Goal: Navigation & Orientation: Find specific page/section

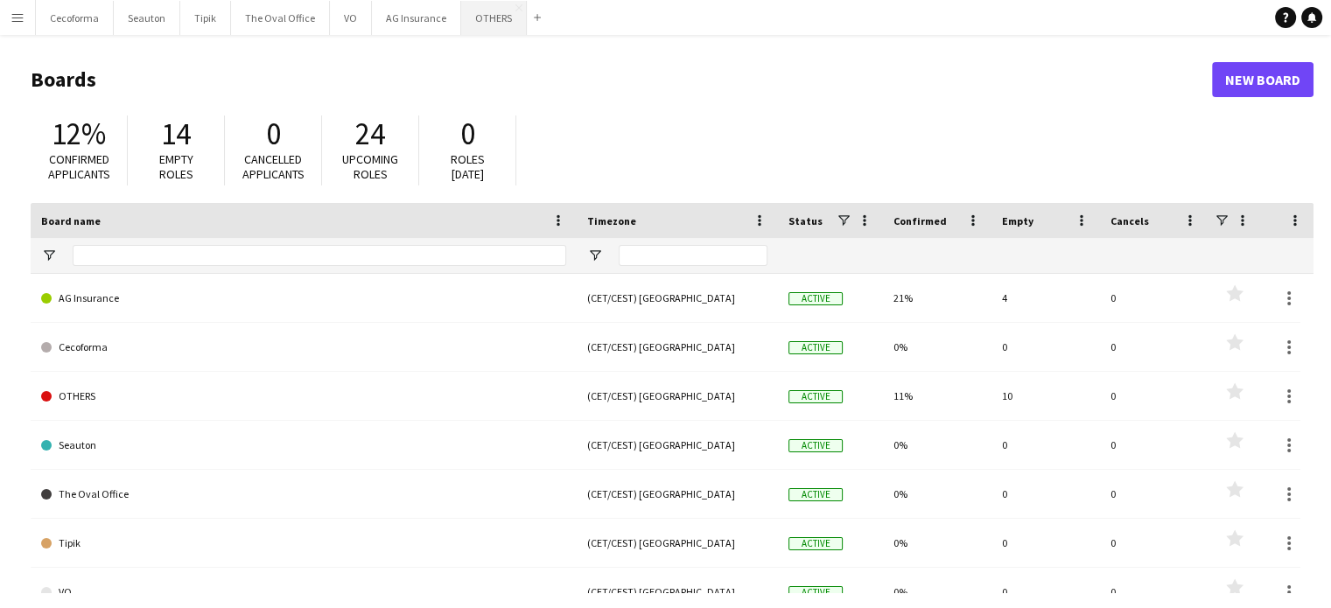
click at [489, 10] on button "OTHERS Close" at bounding box center [494, 18] width 66 height 34
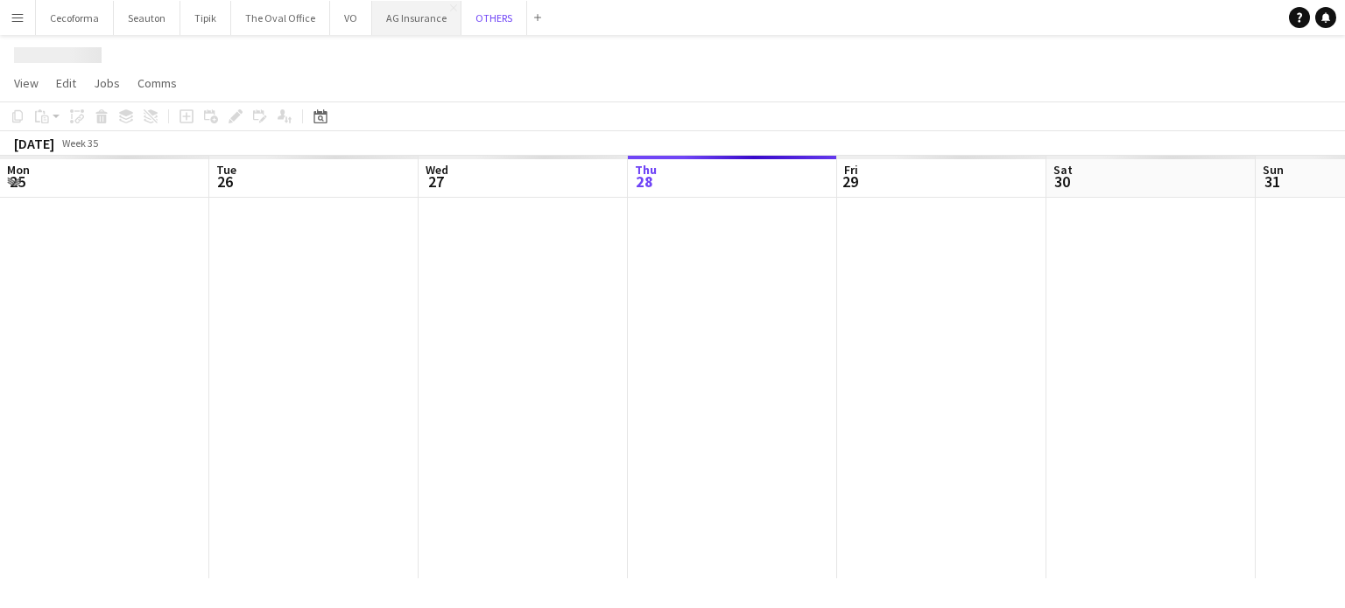
scroll to position [0, 418]
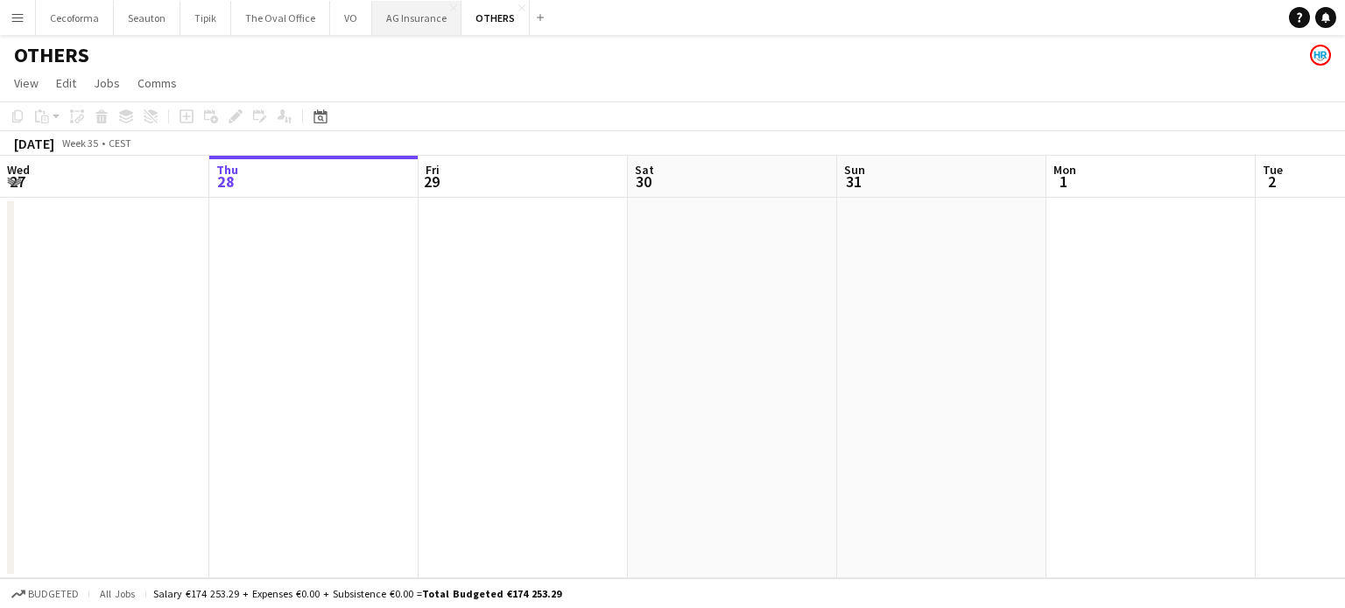
click at [398, 13] on button "AG Insurance Close" at bounding box center [416, 18] width 89 height 34
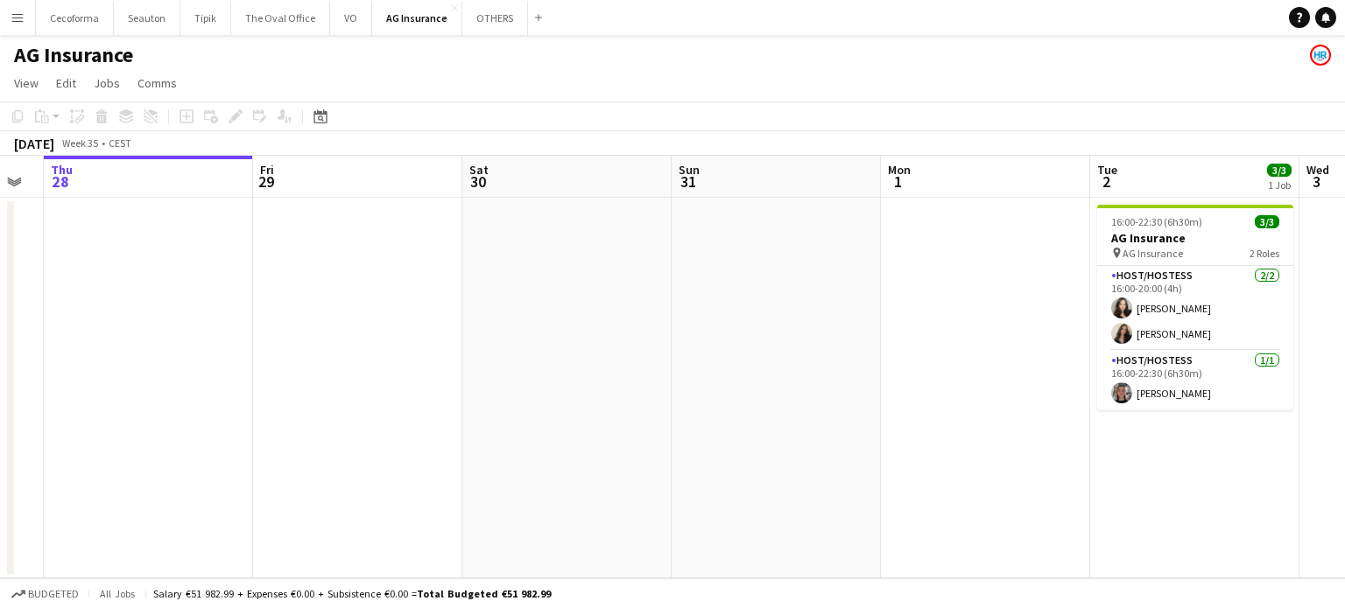
drag, startPoint x: 970, startPoint y: 403, endPoint x: 556, endPoint y: 356, distance: 416.7
click at [562, 353] on app-calendar-viewport "Mon 25 Tue 26 Wed 27 Thu 28 Fri 29 Sat 30 Sun 31 Mon 1 Tue 2 3/3 1 Job Wed 3 Th…" at bounding box center [672, 367] width 1345 height 423
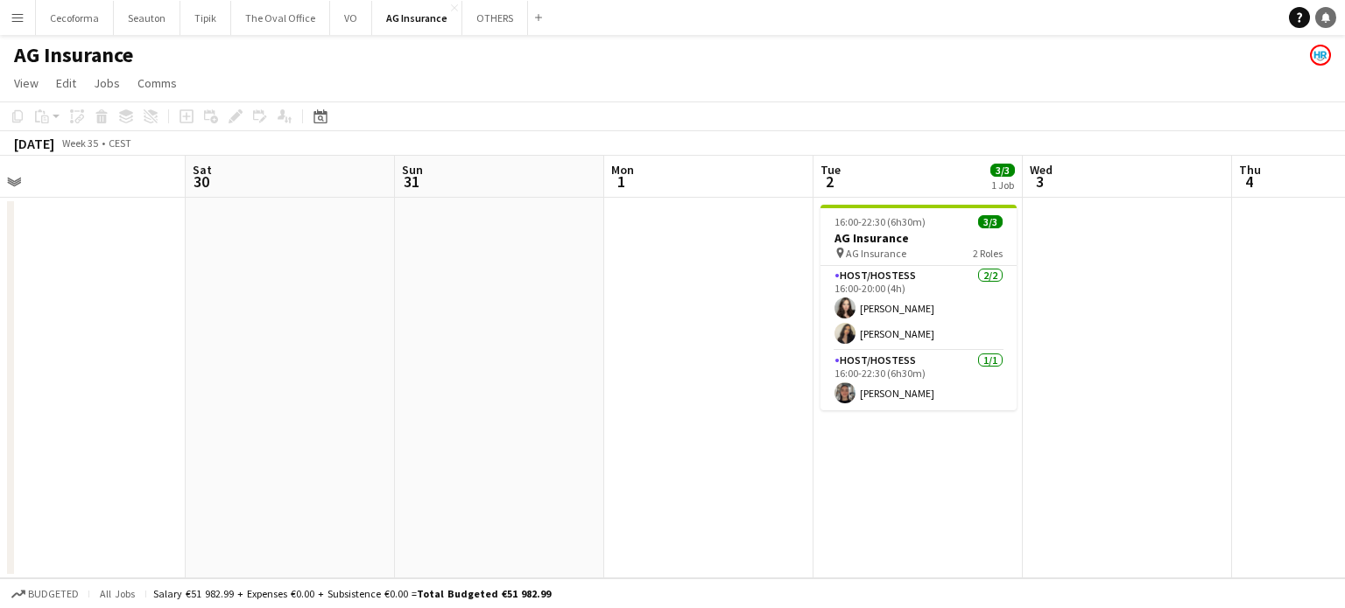
click at [1317, 16] on link "Notifications" at bounding box center [1325, 17] width 21 height 21
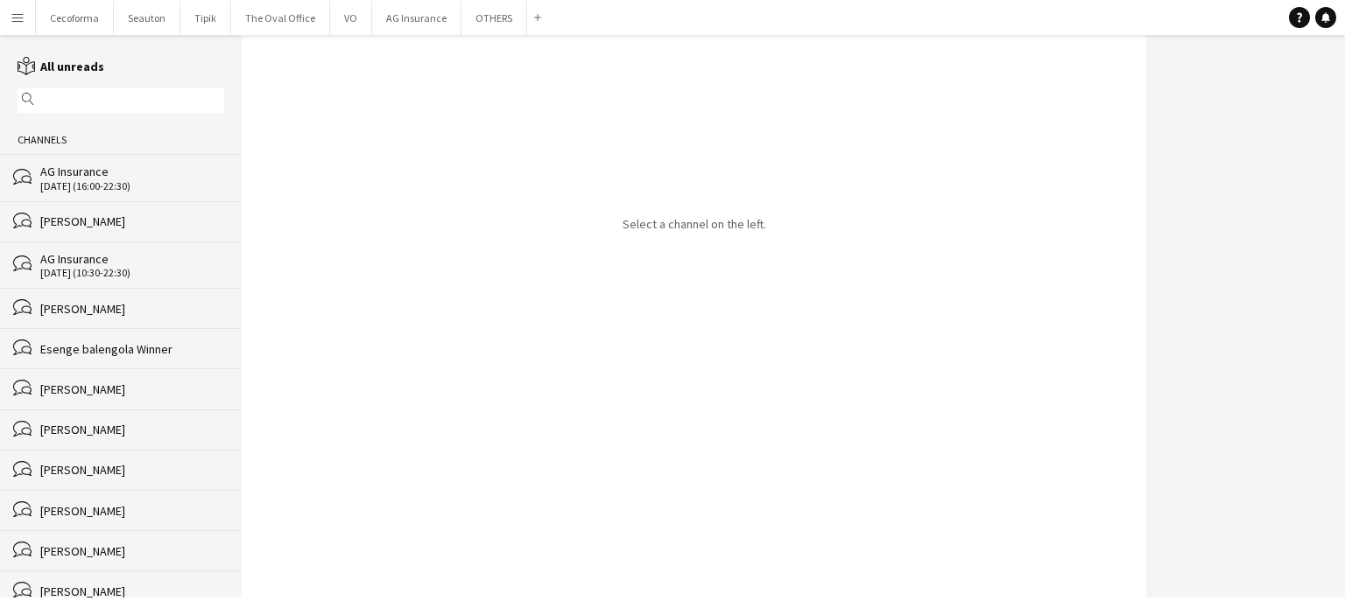
click at [98, 181] on div "[DATE] (16:00-22:30)" at bounding box center [132, 186] width 184 height 12
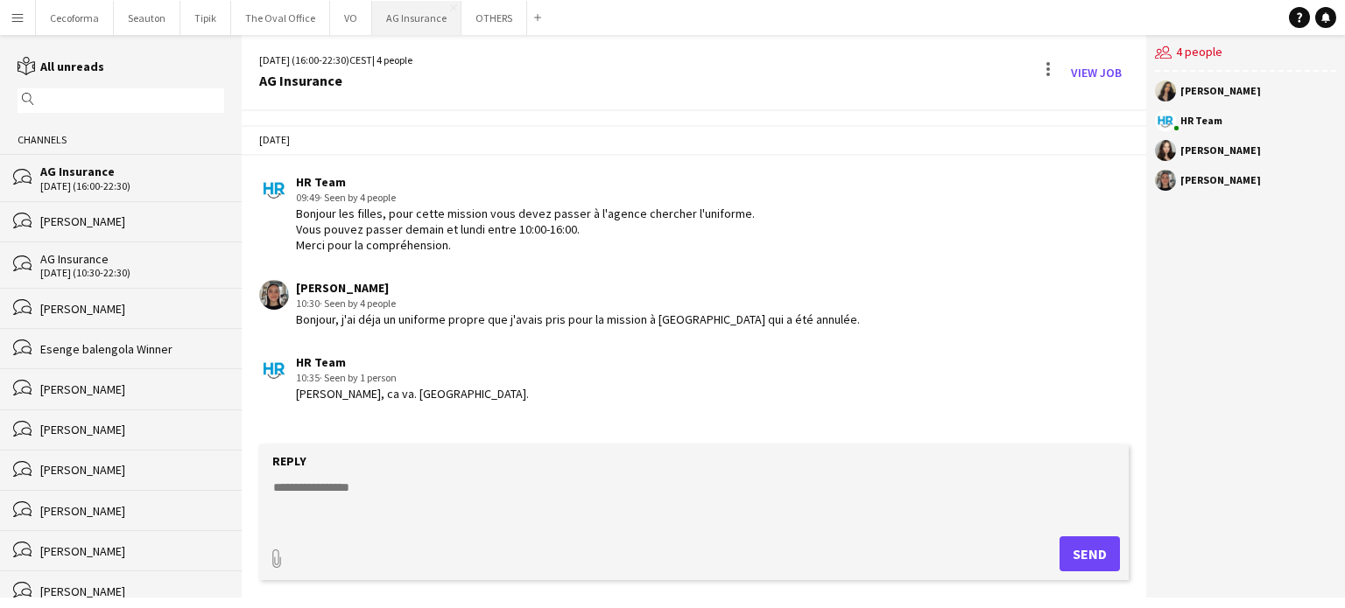
click at [414, 13] on button "AG Insurance Close" at bounding box center [416, 18] width 89 height 34
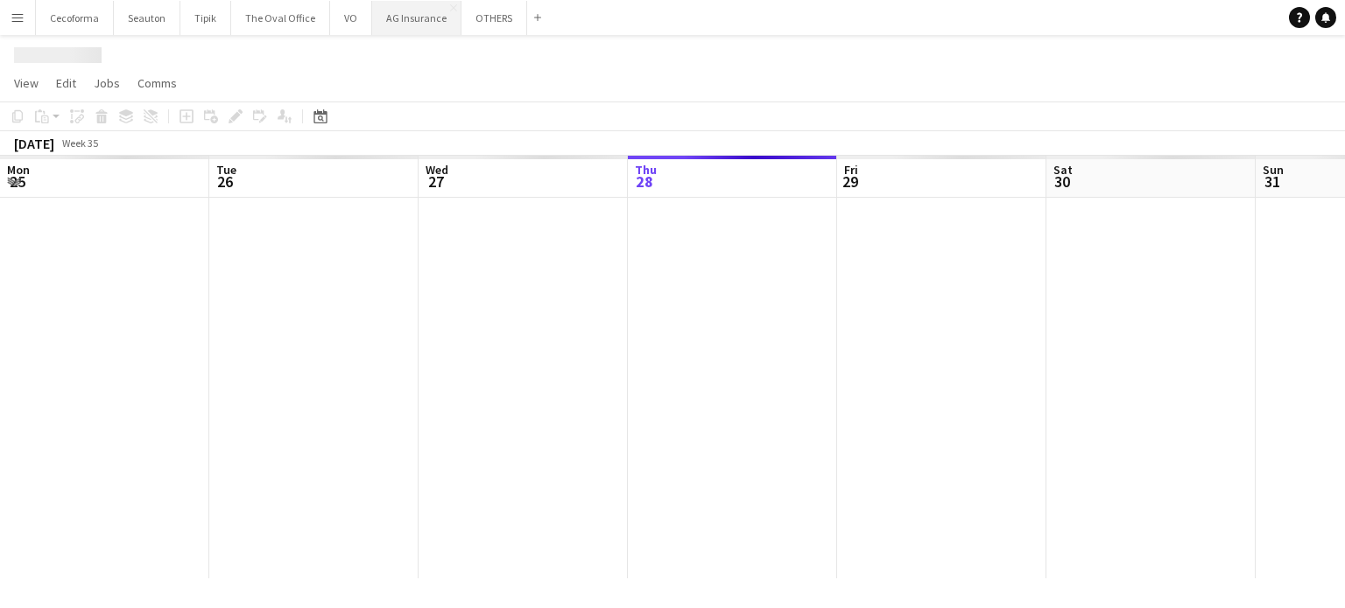
scroll to position [0, 418]
